Goal: Transaction & Acquisition: Obtain resource

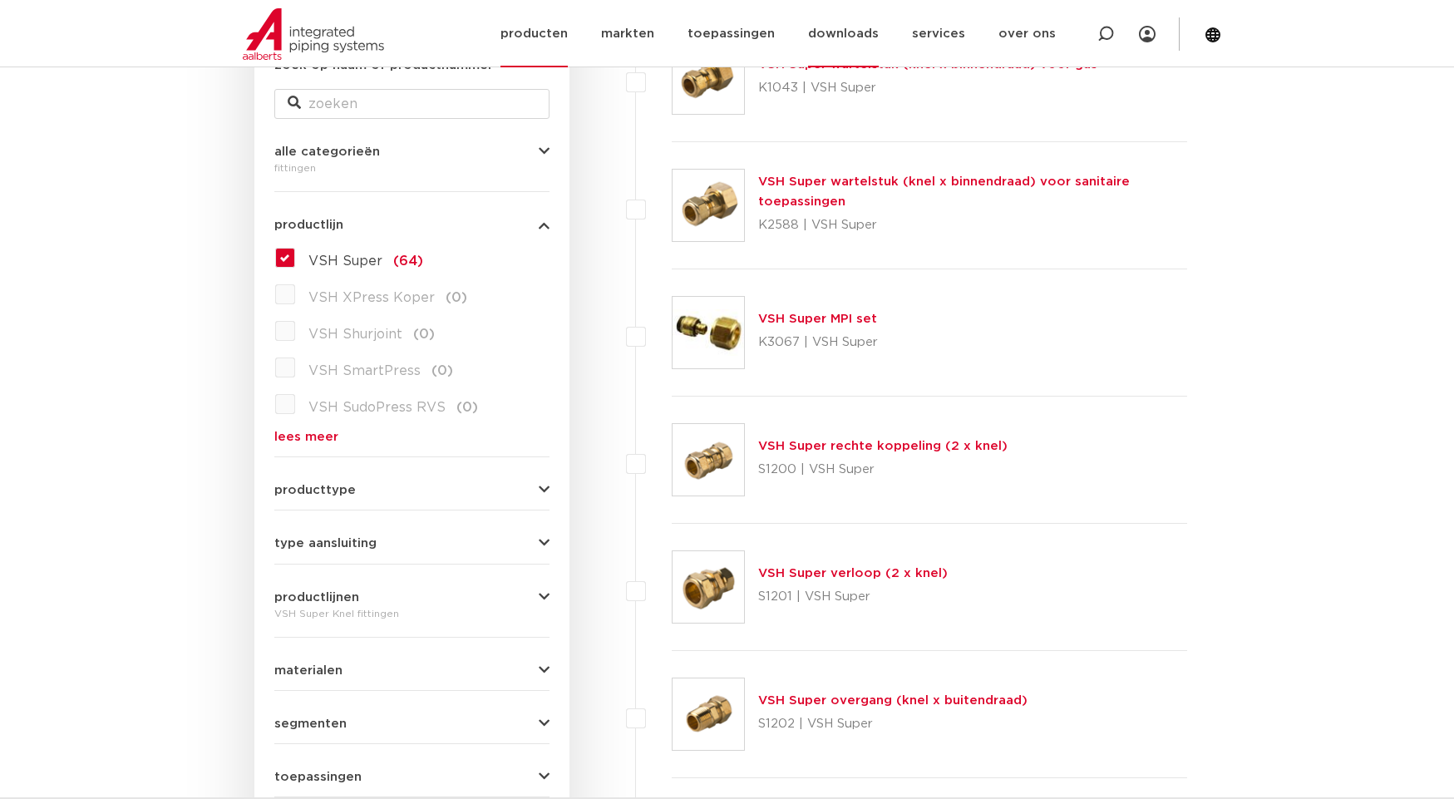
scroll to position [333, 0]
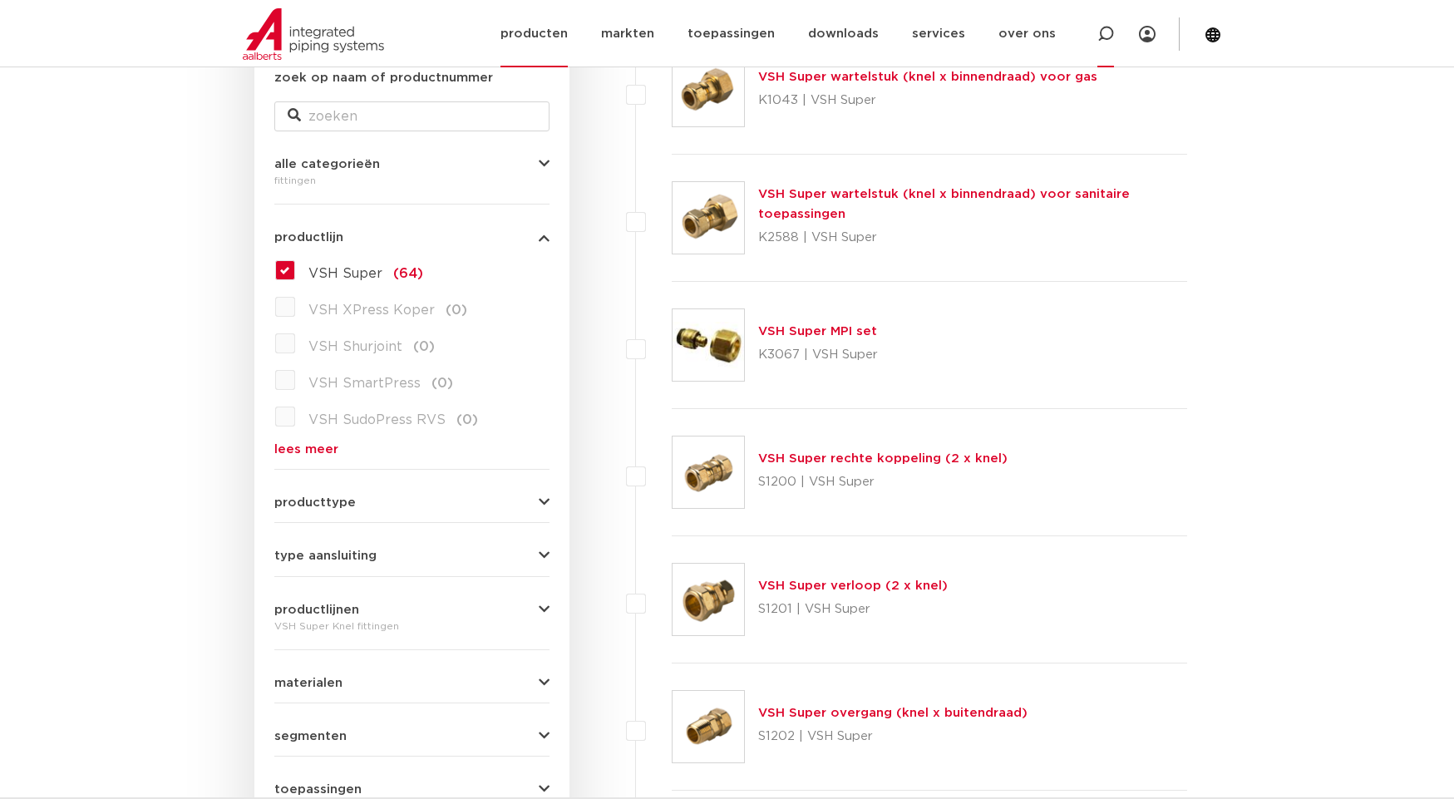
click at [1110, 30] on icon at bounding box center [1105, 34] width 17 height 17
click at [646, 37] on input "Zoeken" at bounding box center [868, 32] width 523 height 33
type input "s4331g"
click button "Zoeken" at bounding box center [0, 0] width 0 height 0
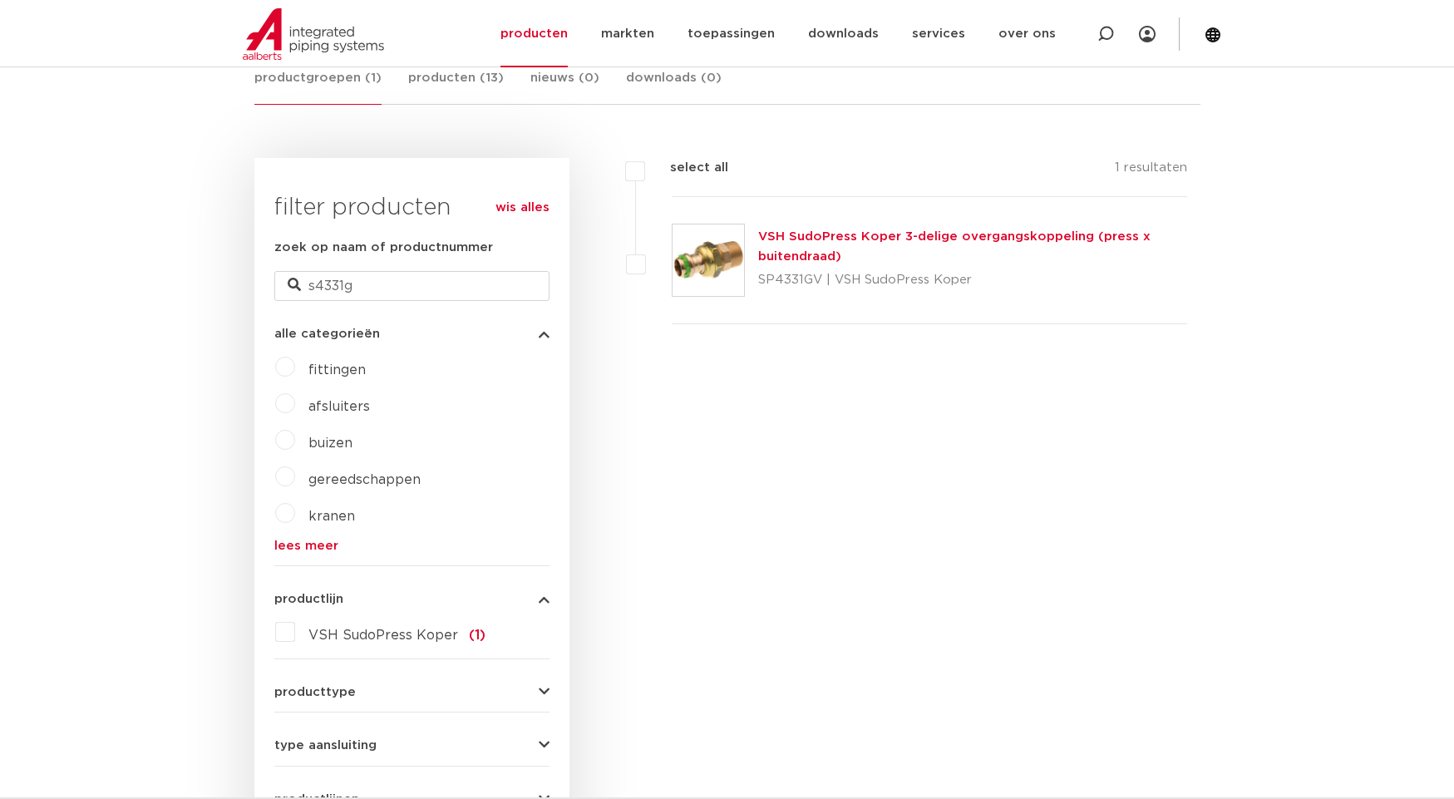
click at [824, 235] on link "VSH SudoPress Koper 3-delige overgangskoppeling (press x buitendraad)" at bounding box center [954, 246] width 392 height 32
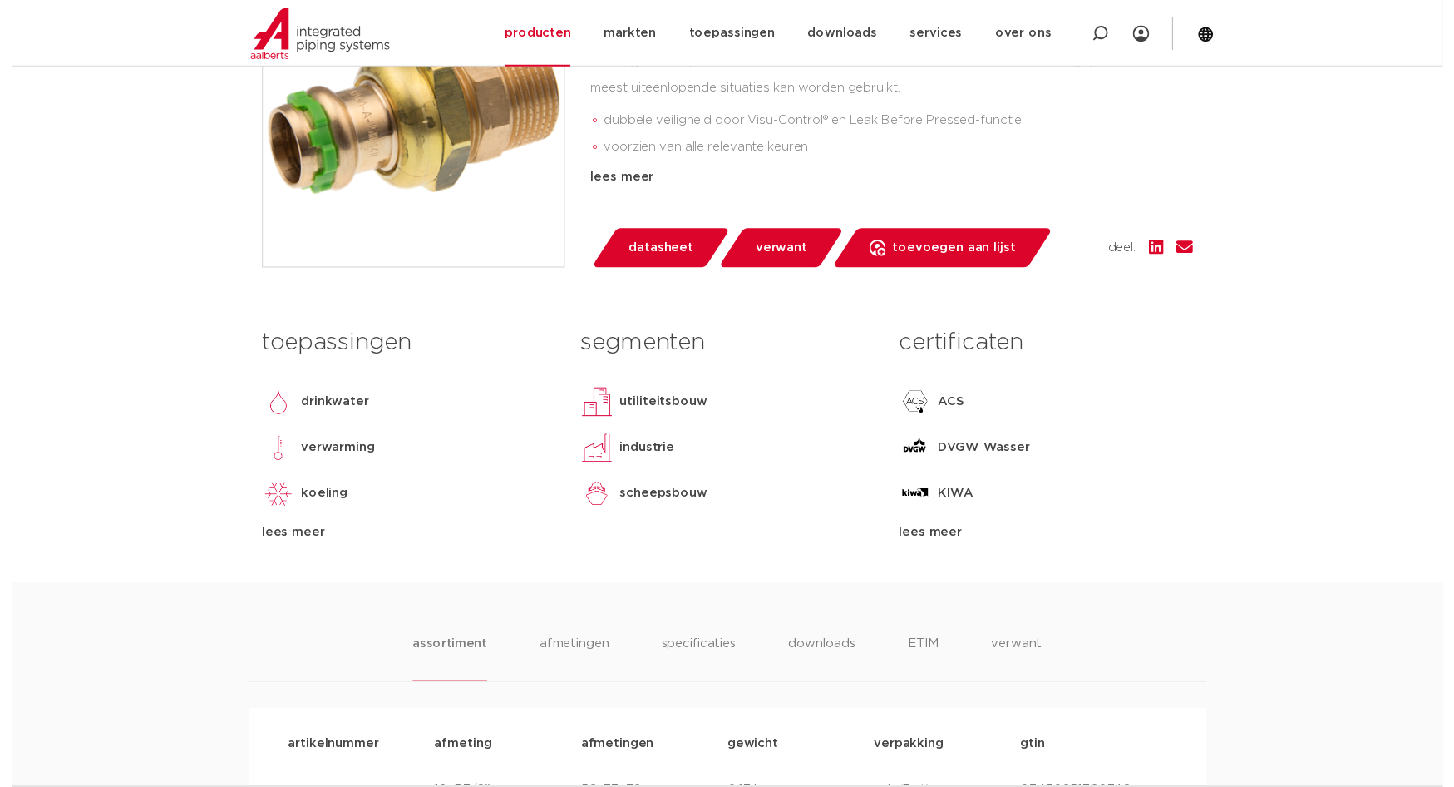
scroll to position [609, 0]
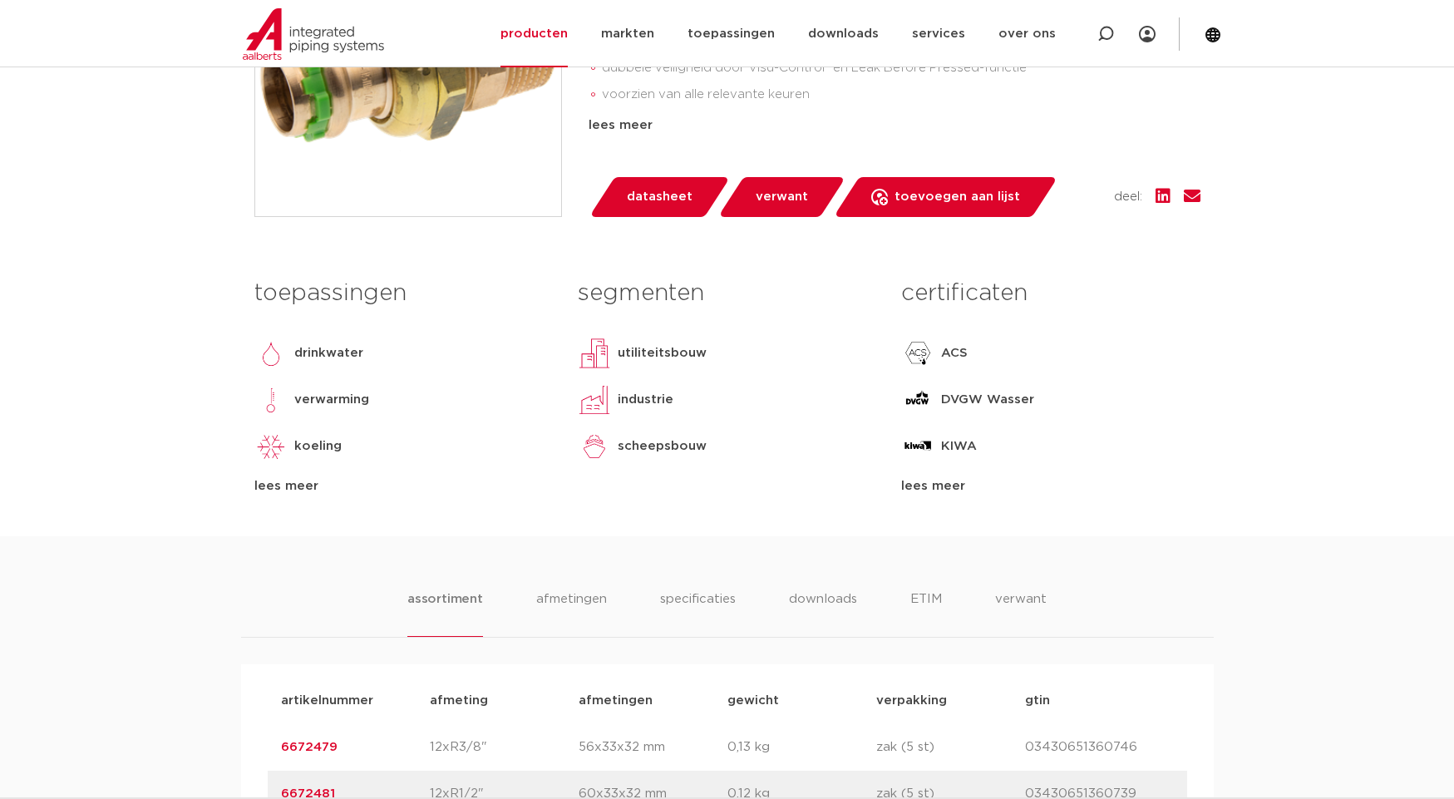
click at [644, 200] on span "datasheet" at bounding box center [660, 197] width 66 height 27
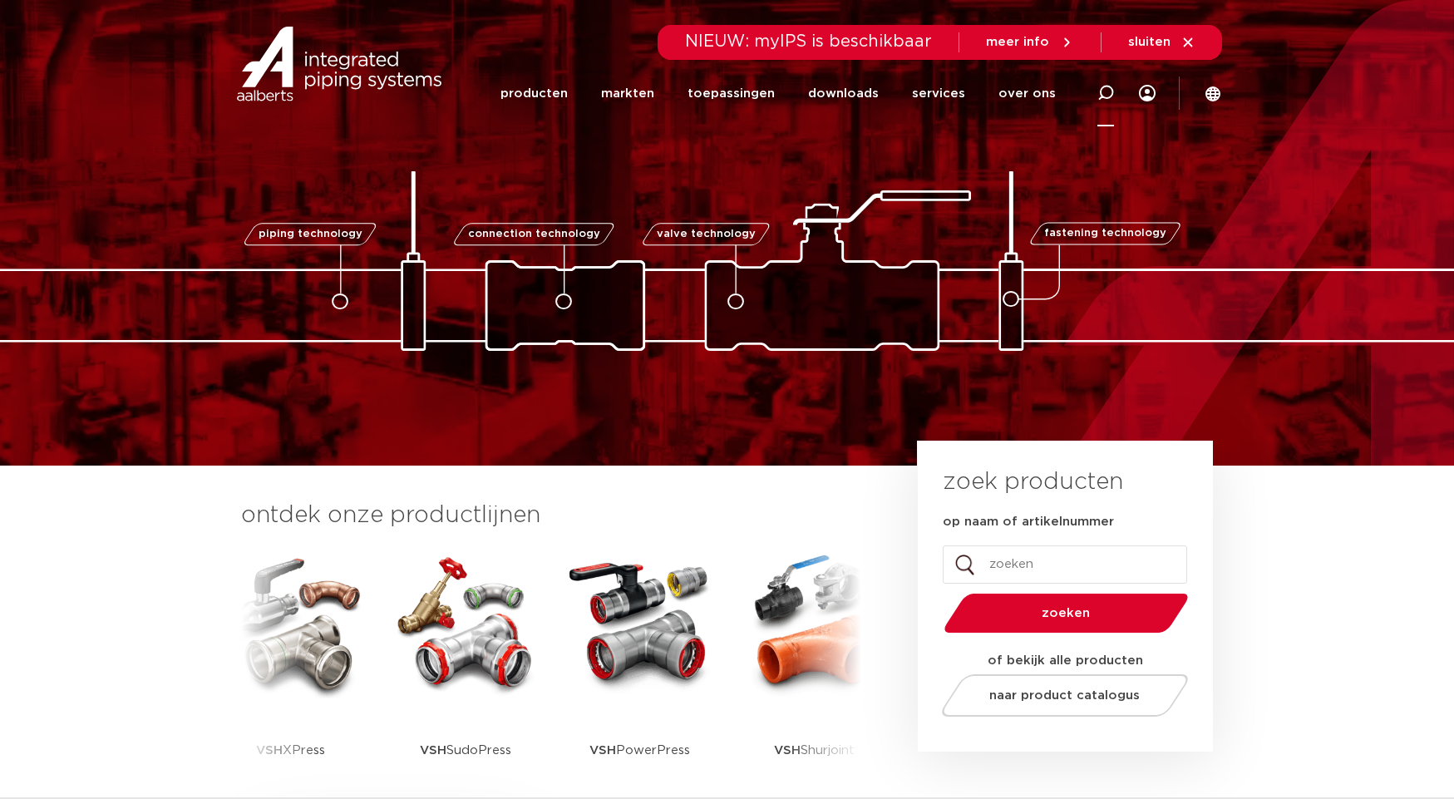
click at [1113, 90] on icon at bounding box center [1106, 93] width 20 height 20
type input "4331"
click button "Zoeken" at bounding box center [0, 0] width 0 height 0
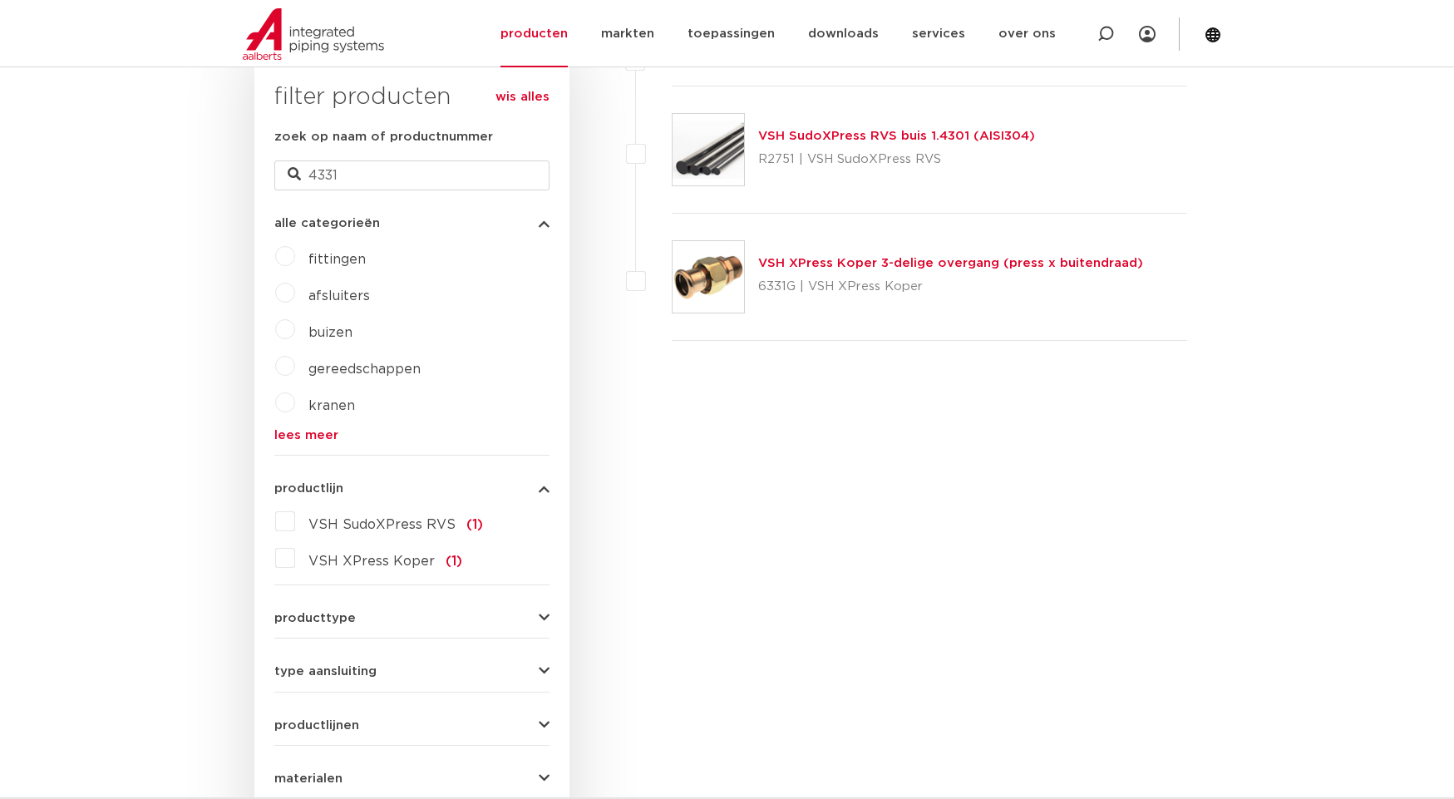
scroll to position [499, 0]
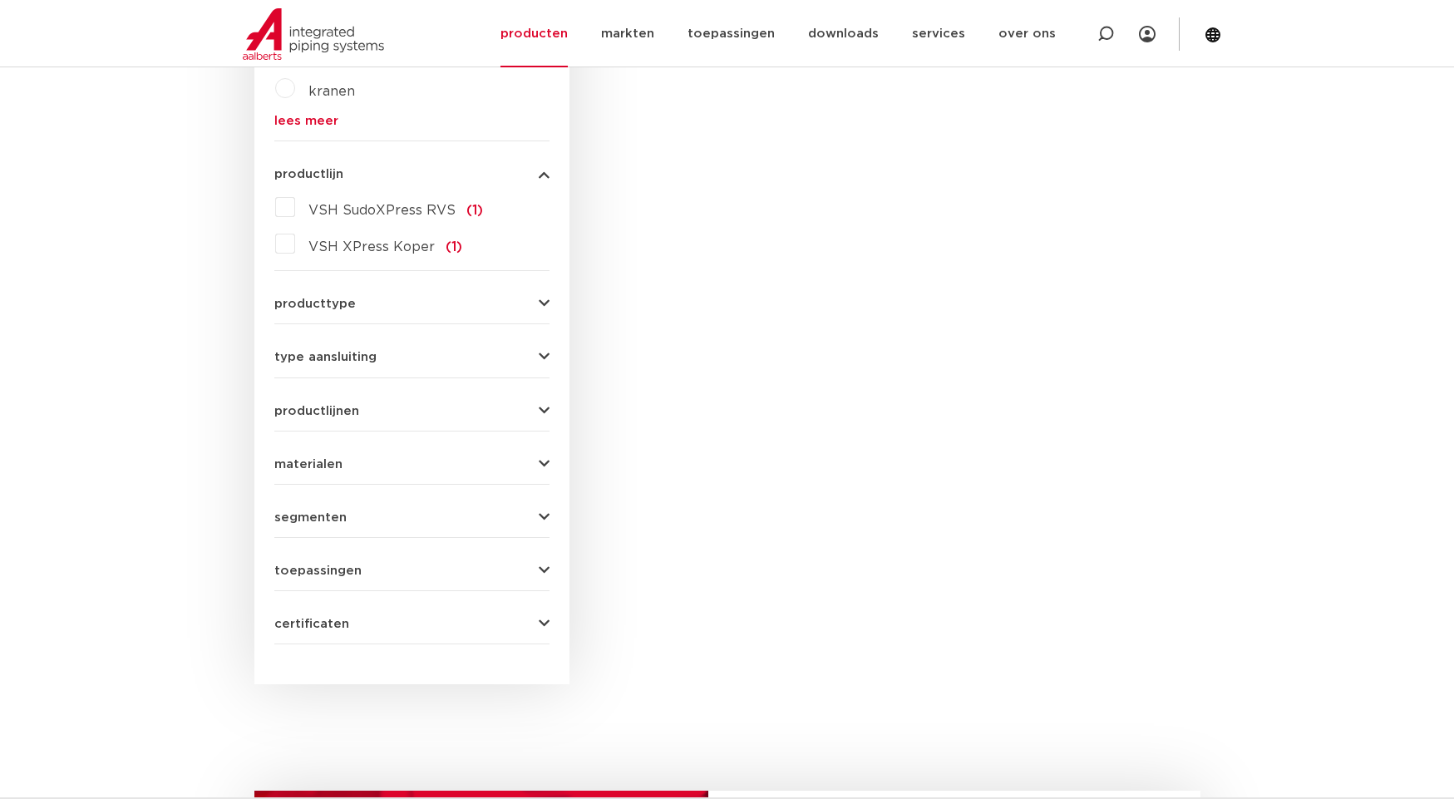
scroll to position [776, 0]
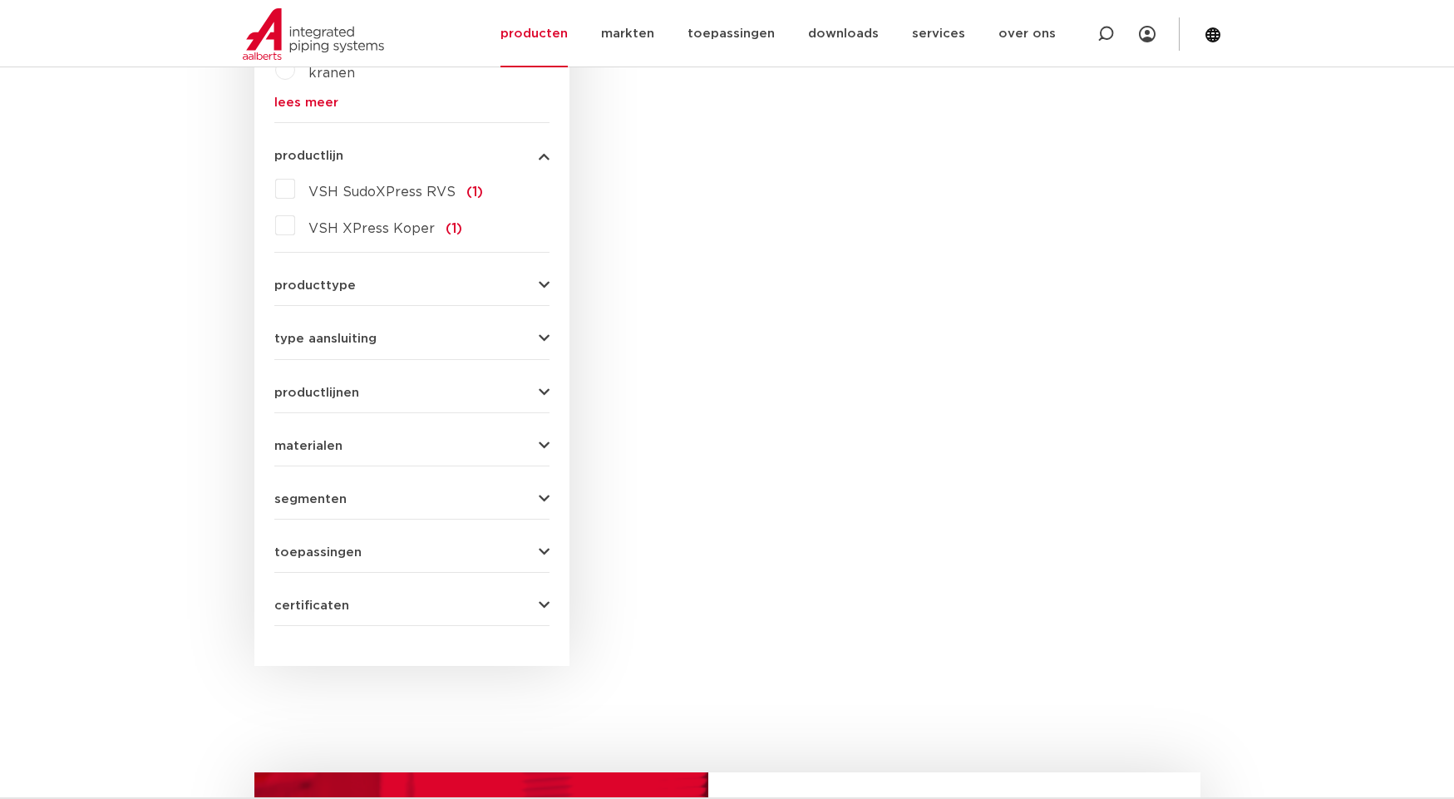
click at [274, 97] on link "lees meer" at bounding box center [411, 102] width 275 height 12
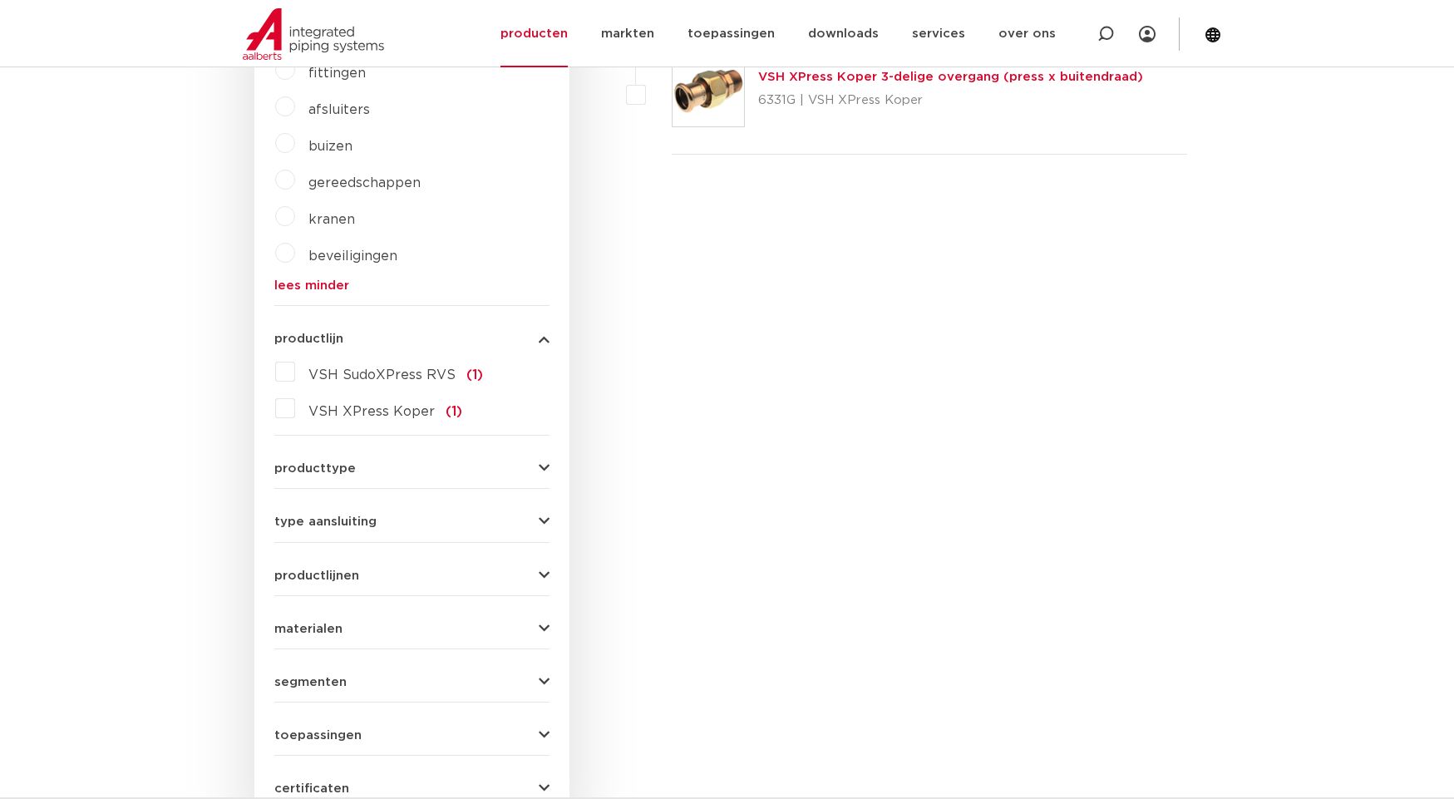
scroll to position [609, 0]
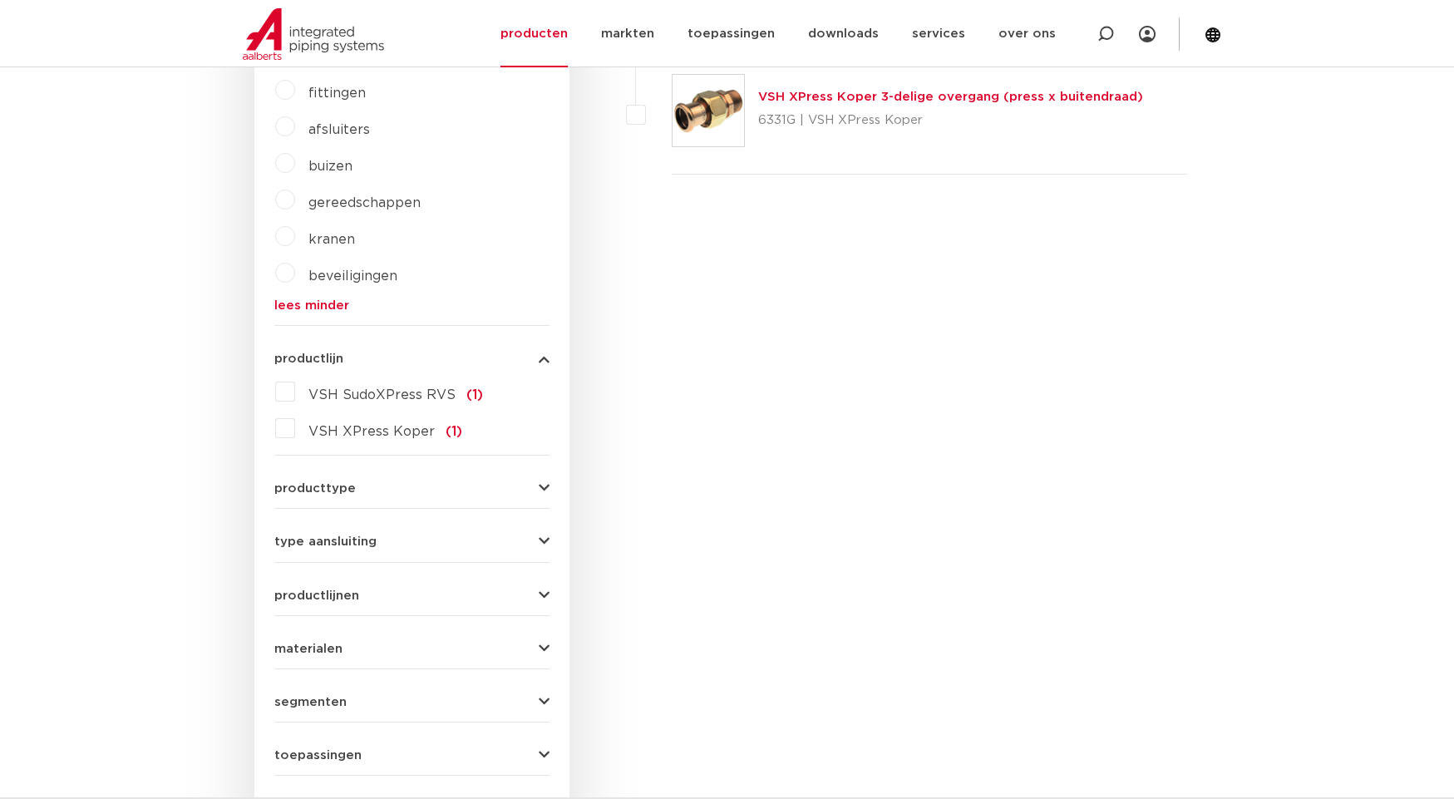
click at [274, 97] on div "fittingen afsluiters buizen gereedschappen kranen beveiligingen lees meer lees …" at bounding box center [411, 193] width 275 height 235
click at [295, 92] on label "fittingen" at bounding box center [330, 89] width 71 height 27
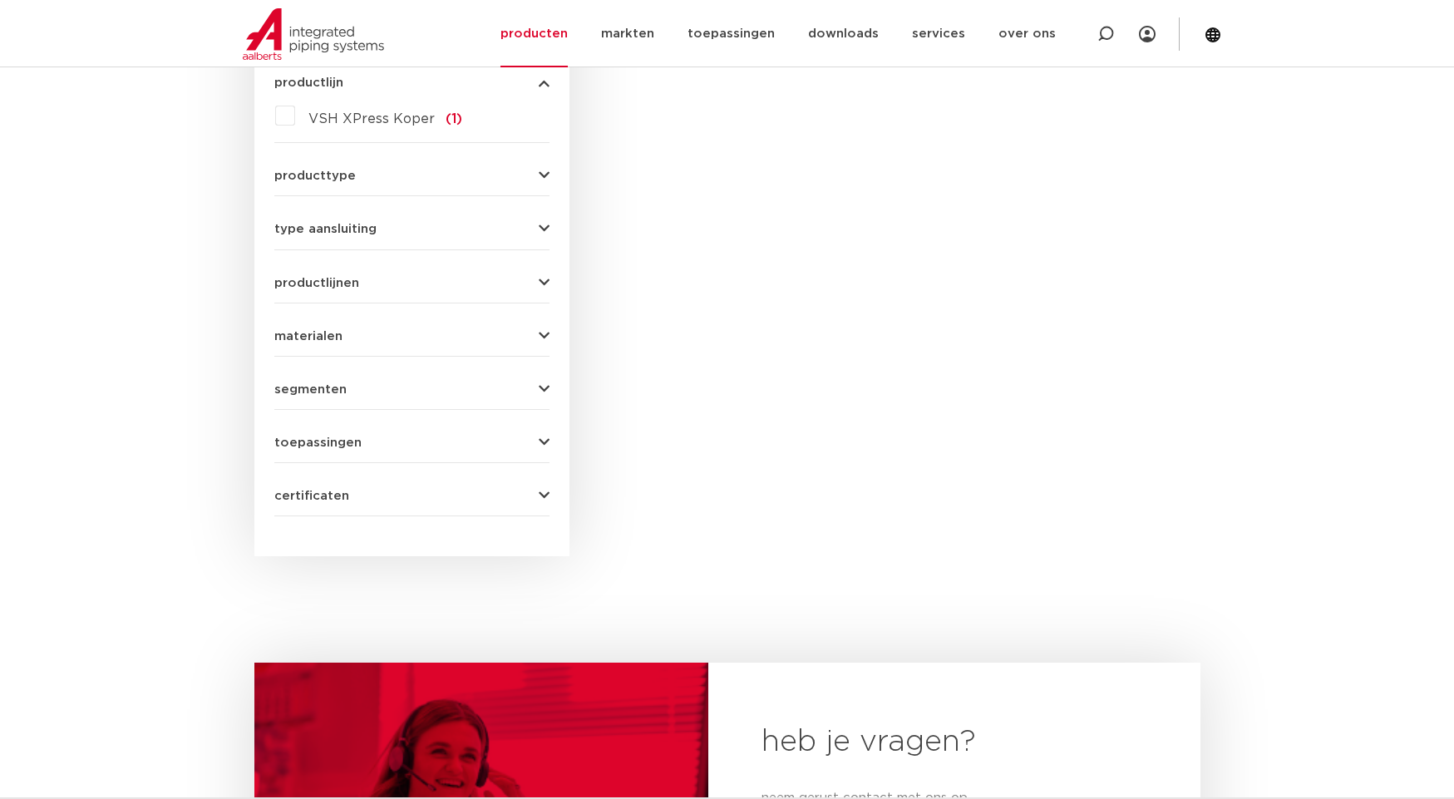
scroll to position [721, 0]
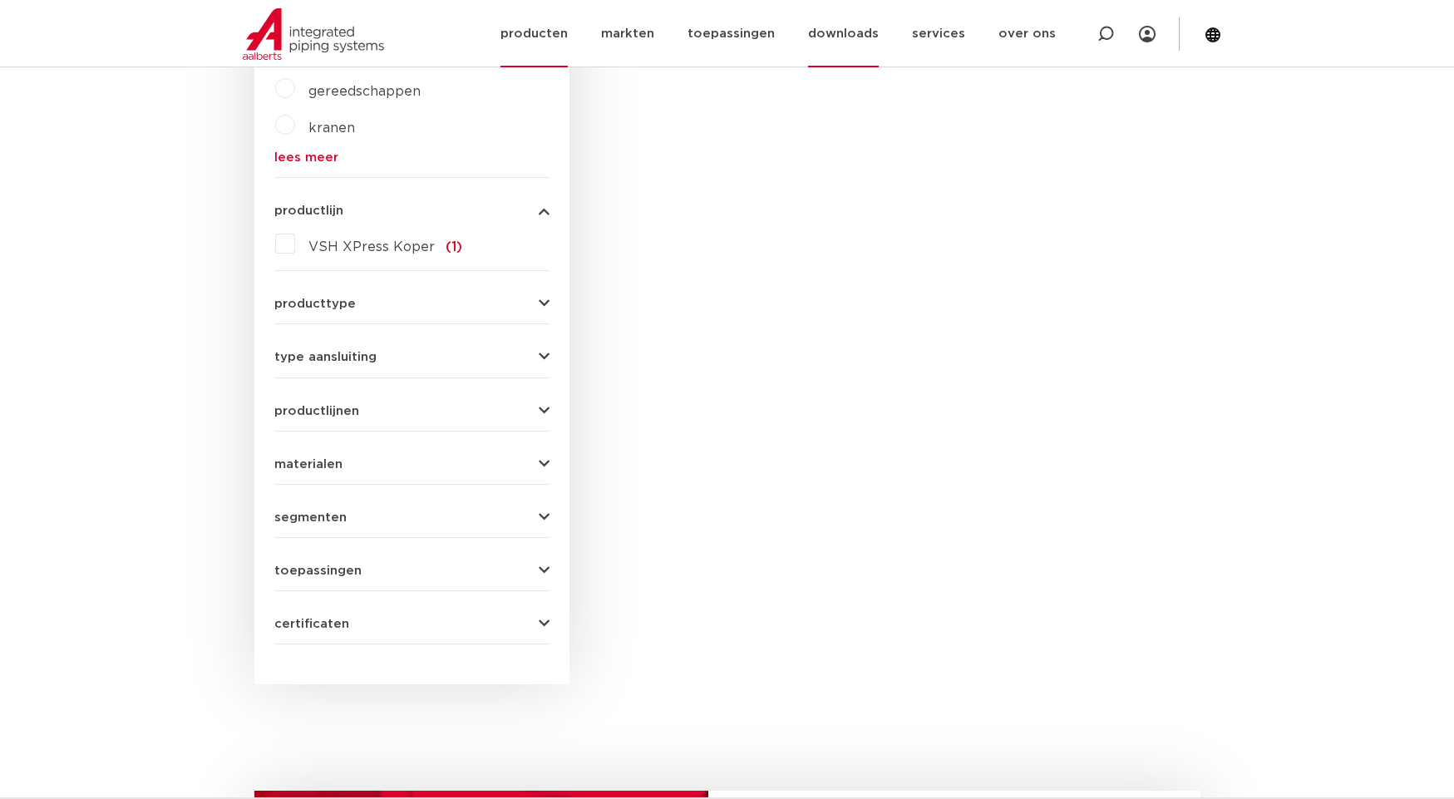
click at [876, 28] on link "downloads" at bounding box center [843, 33] width 71 height 67
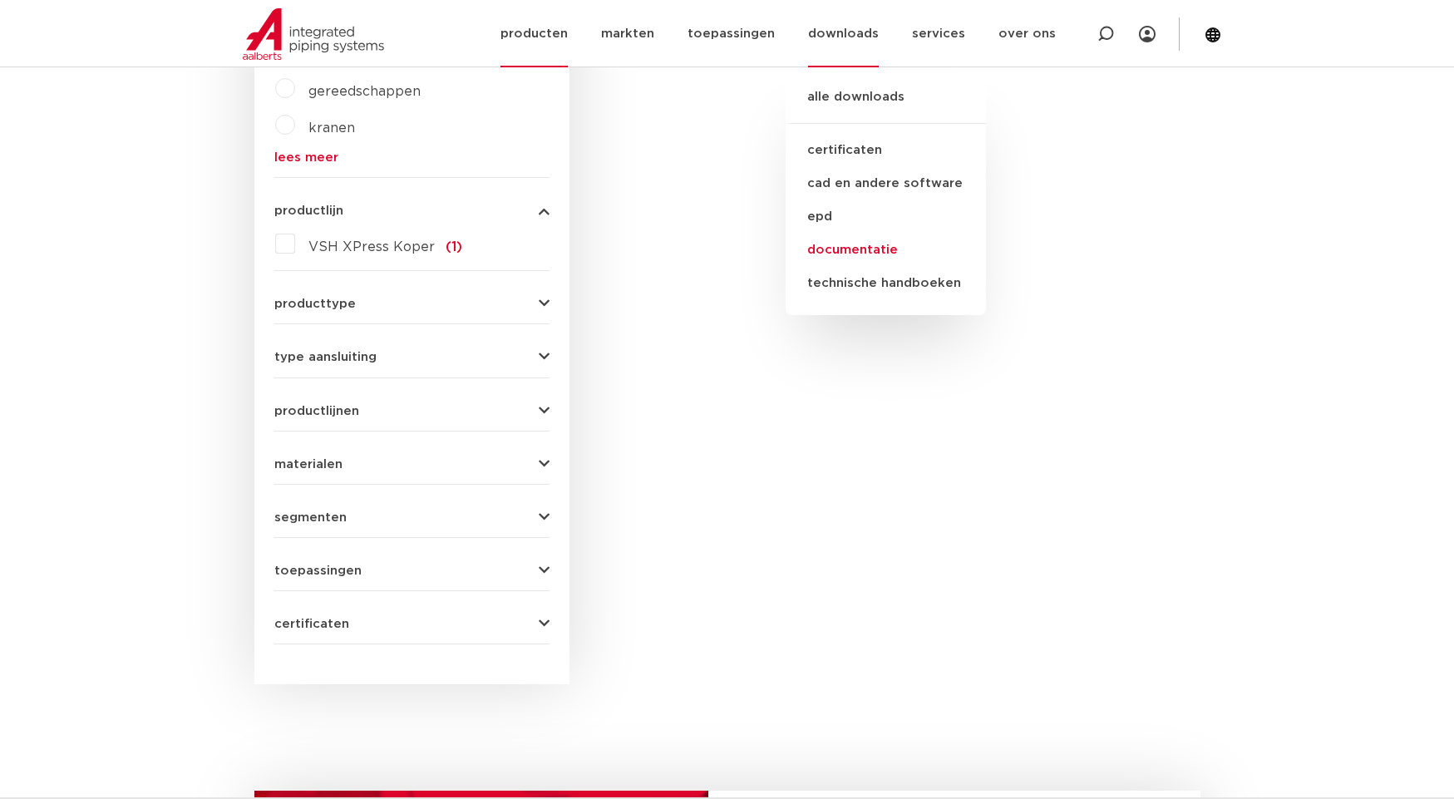
click at [866, 249] on link "documentatie" at bounding box center [886, 250] width 200 height 33
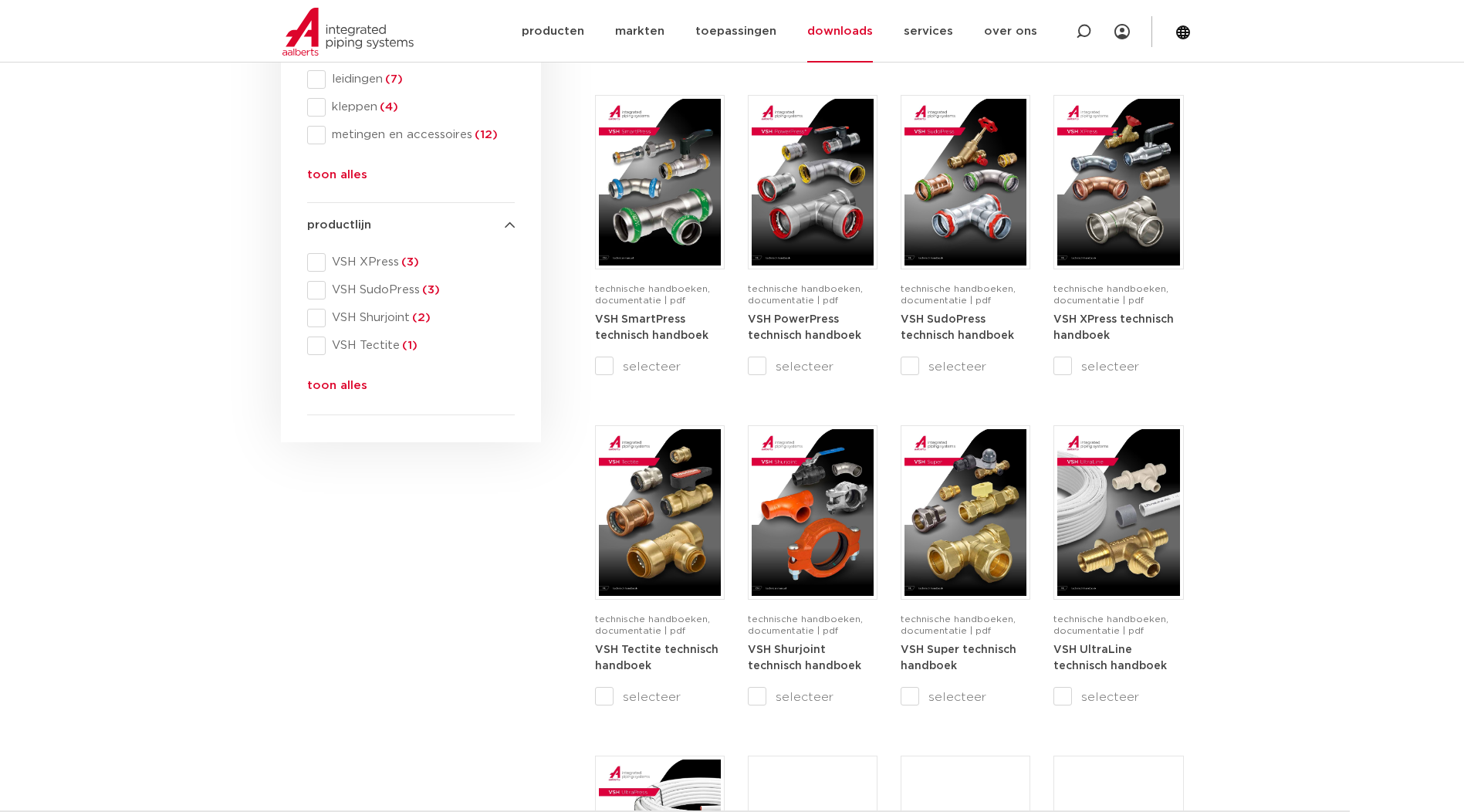
scroll to position [565, 0]
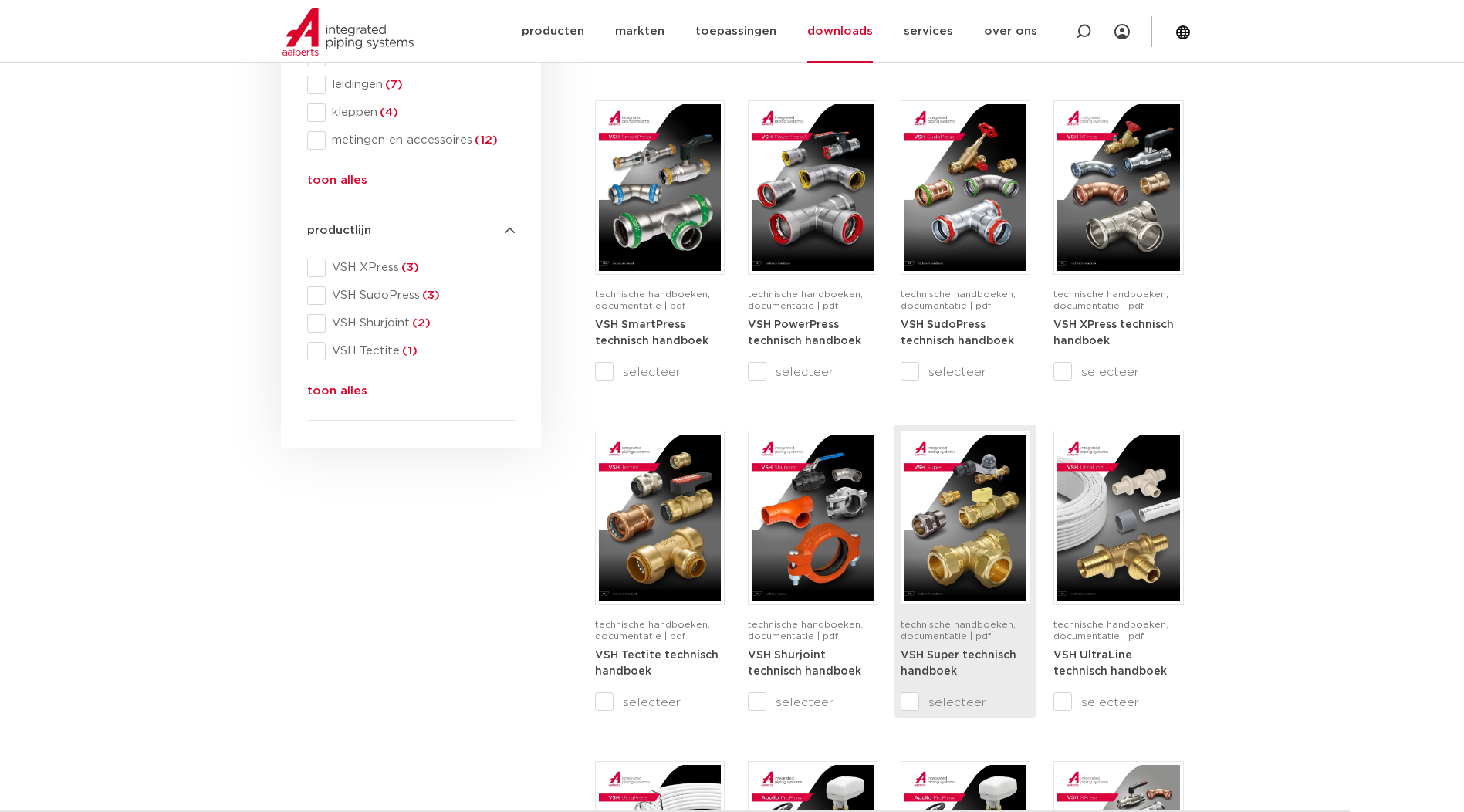
click at [900, 698] on div "technische handboeken, documentatie | pdf VSH Super technisch handboek selecteer" at bounding box center [965, 571] width 130 height 281
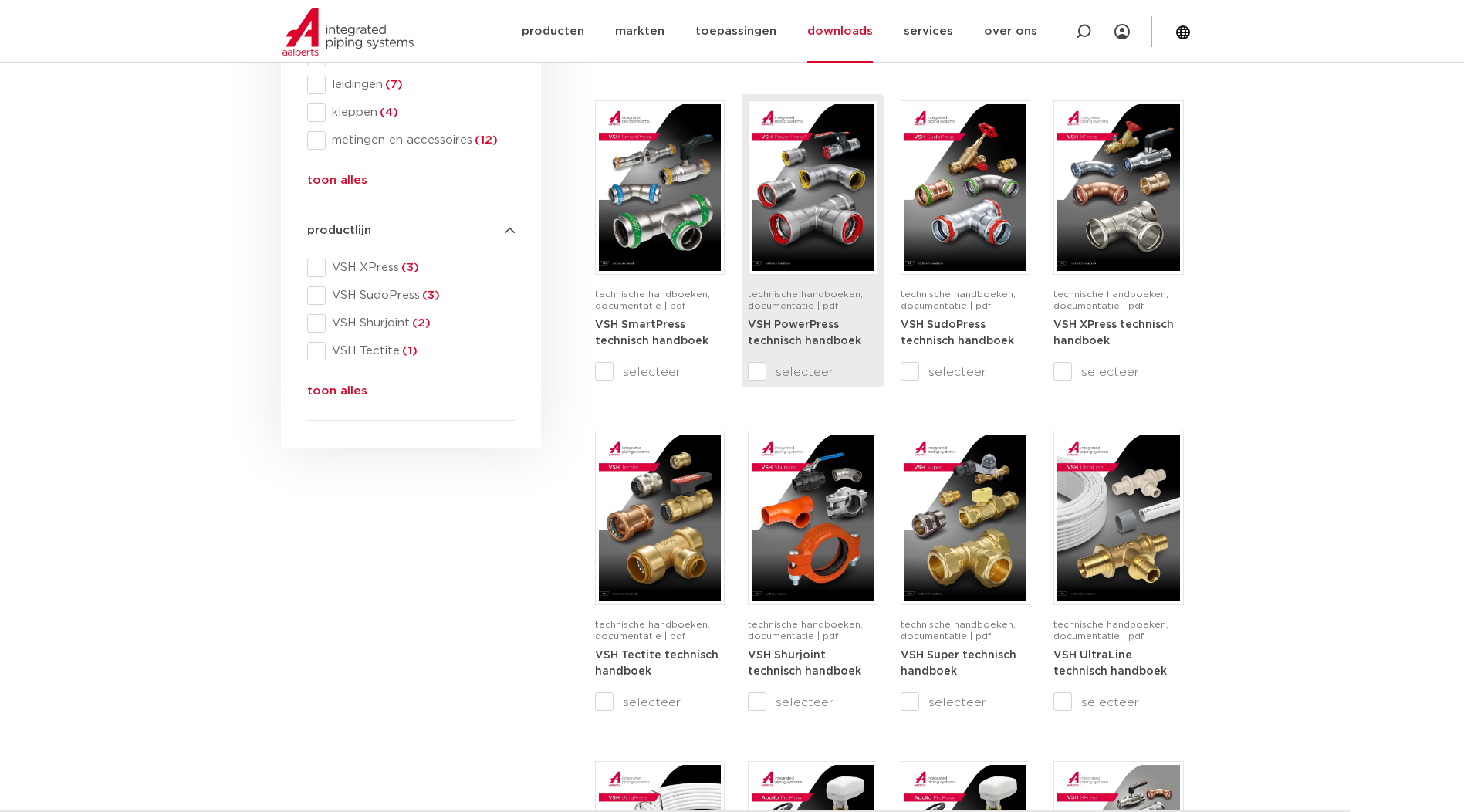
click at [773, 271] on div at bounding box center [813, 187] width 130 height 174
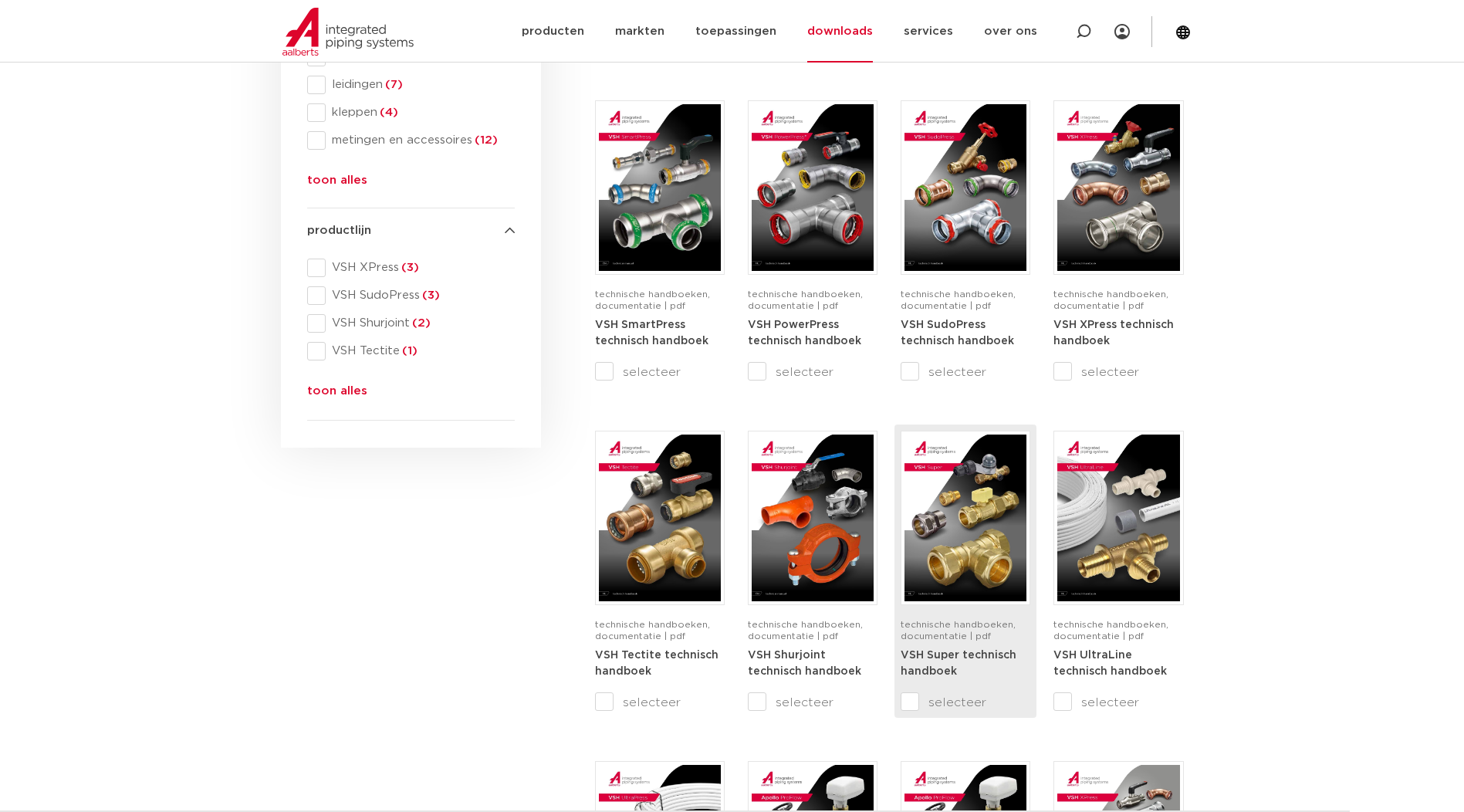
click at [939, 677] on link "VSH Super technisch handboek" at bounding box center [958, 663] width 116 height 29
